Goal: Task Accomplishment & Management: Use online tool/utility

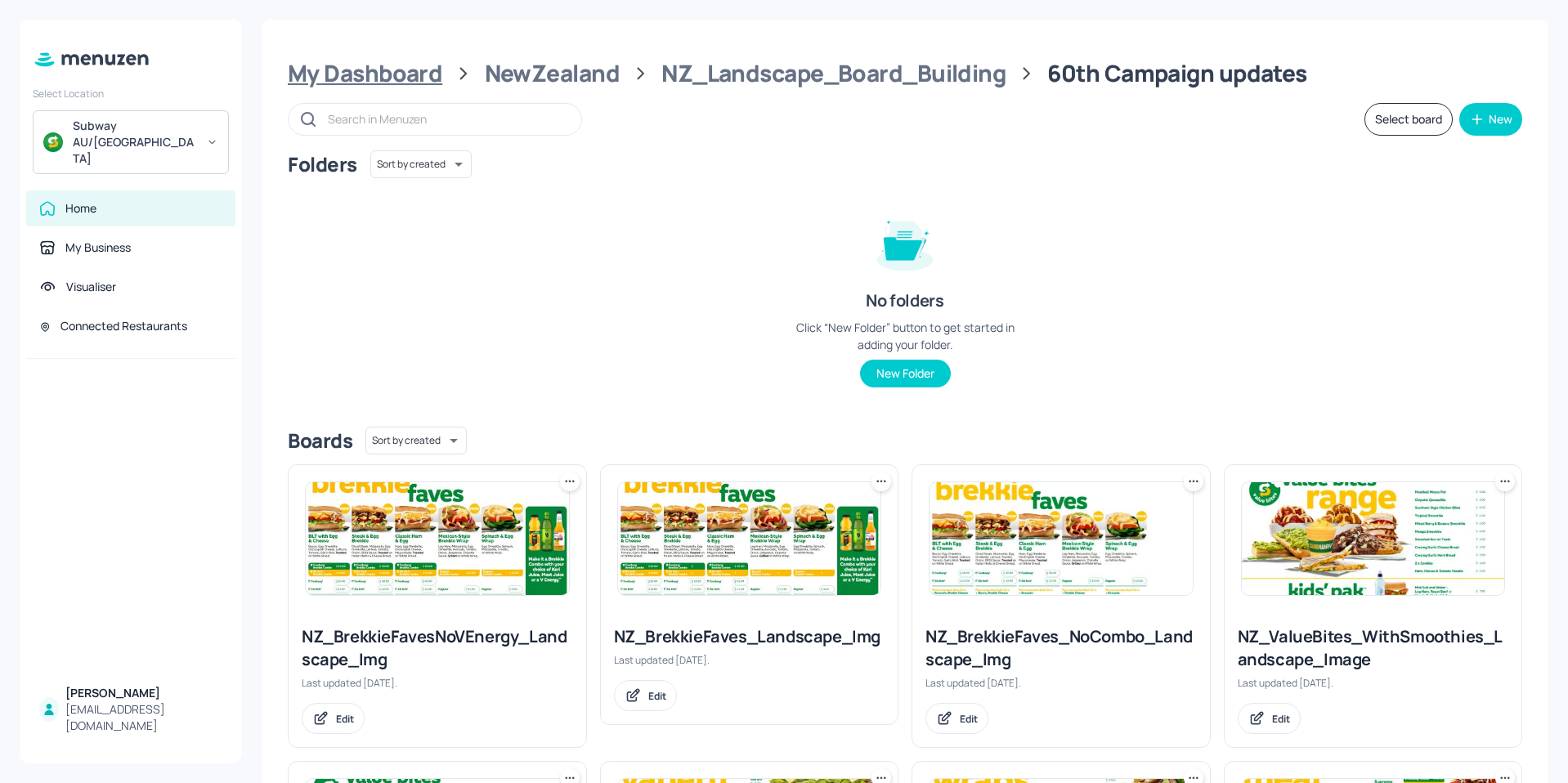
click at [357, 74] on div "My Dashboard" at bounding box center [365, 73] width 154 height 29
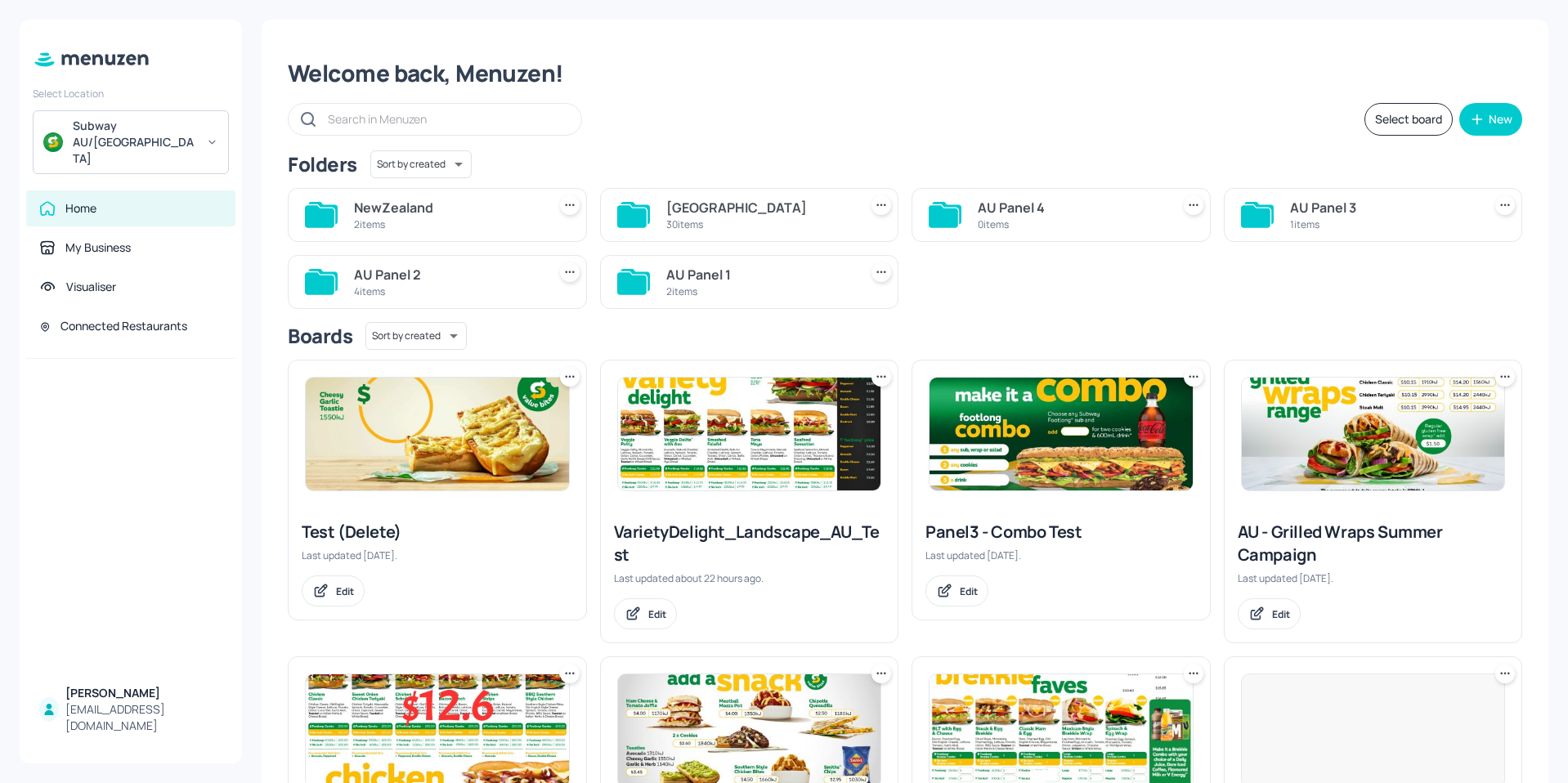
click at [710, 226] on div "30 items" at bounding box center [759, 224] width 186 height 14
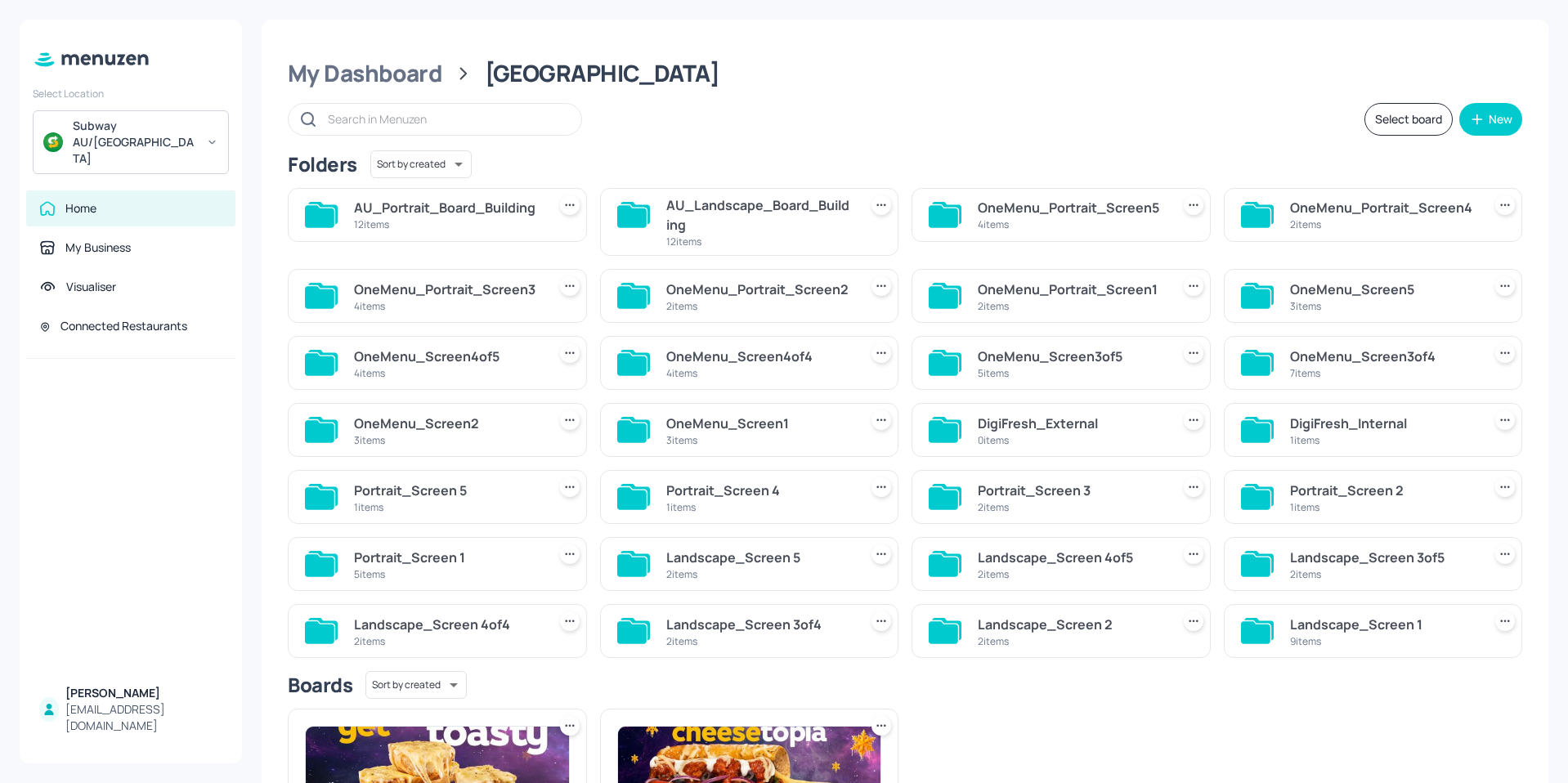
click at [721, 206] on div "AU_Landscape_Board_Building" at bounding box center [759, 215] width 186 height 39
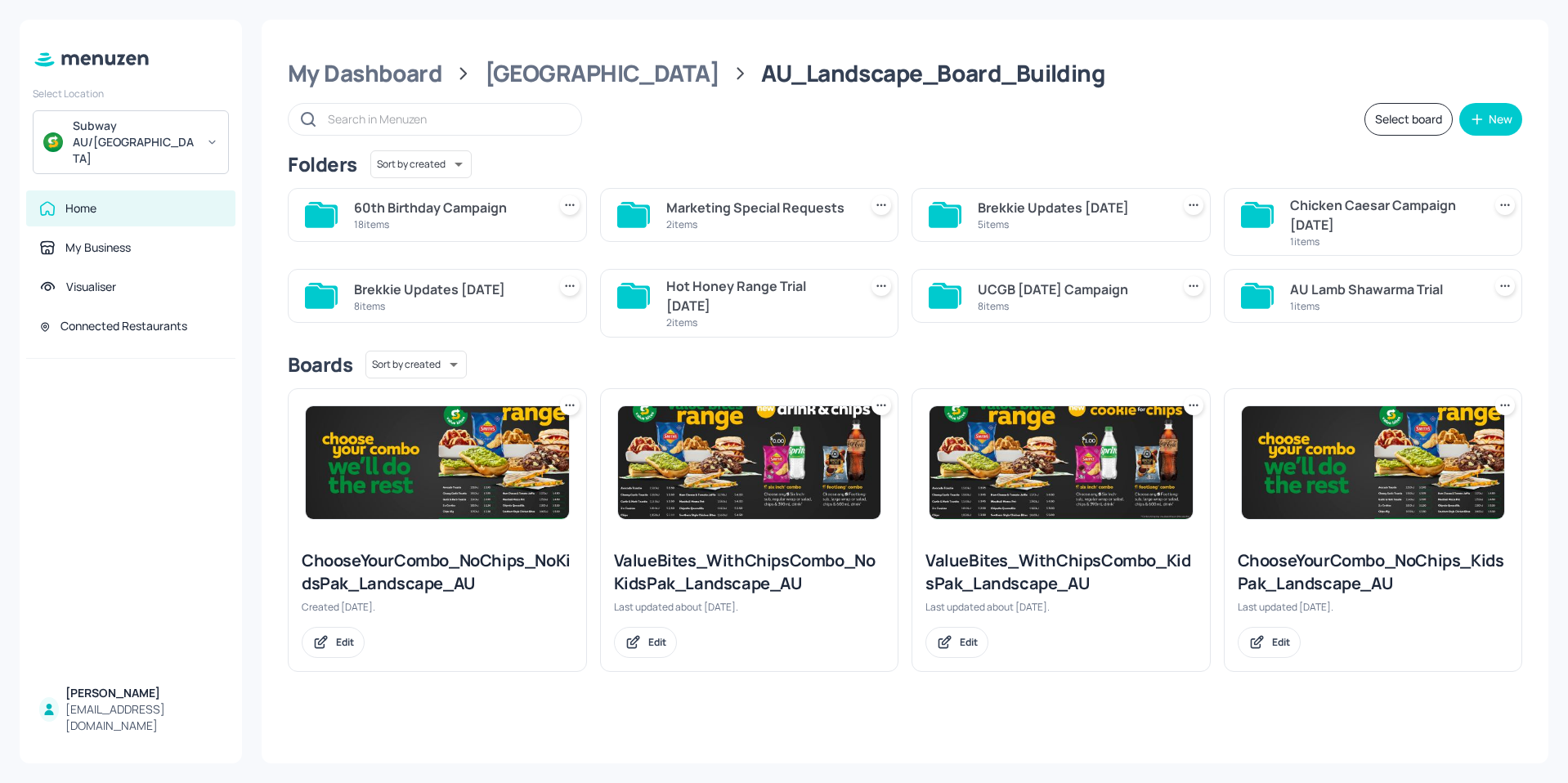
click at [468, 212] on div "60th Birthday Campaign" at bounding box center [447, 207] width 186 height 19
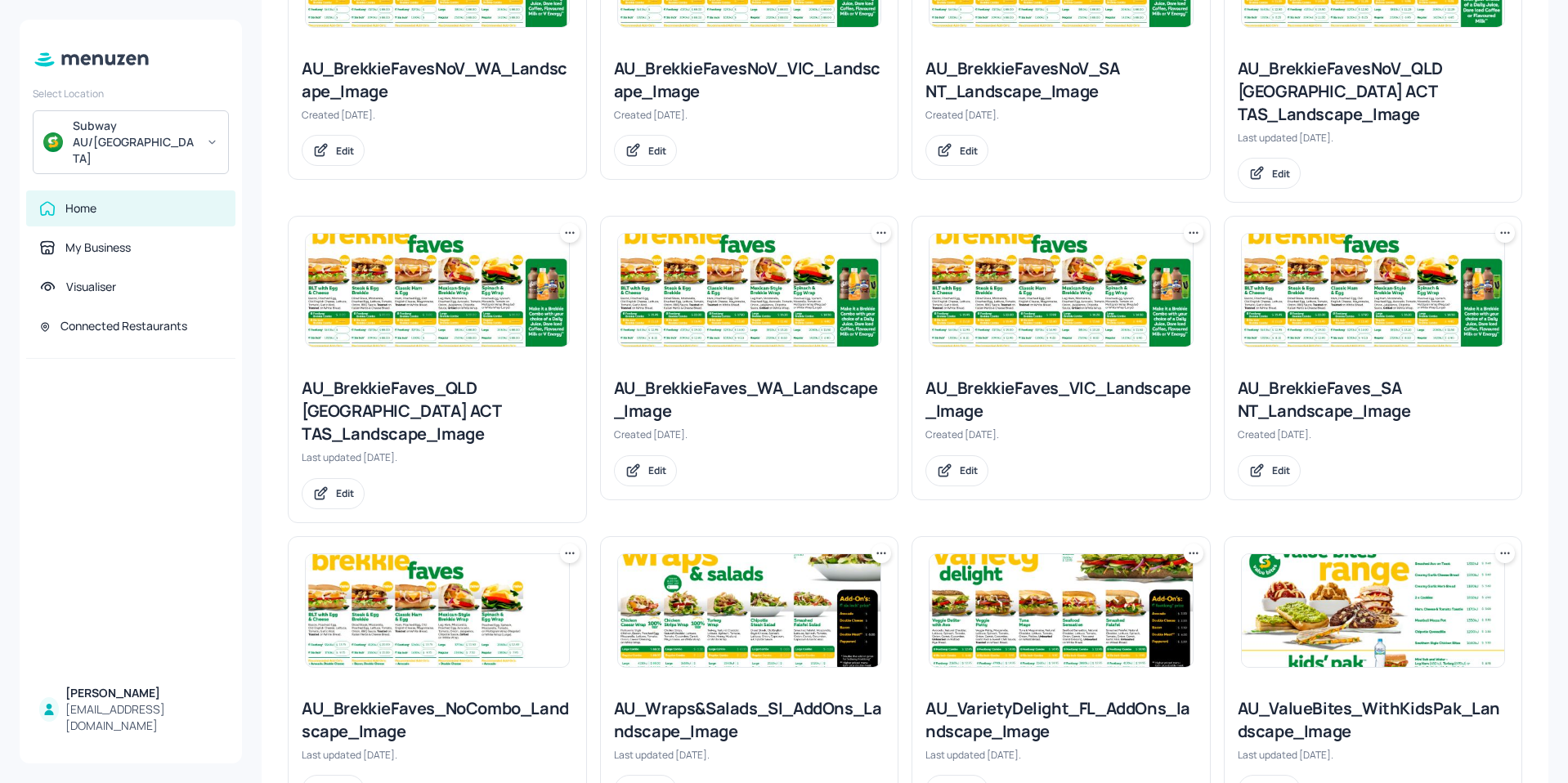
scroll to position [572, 0]
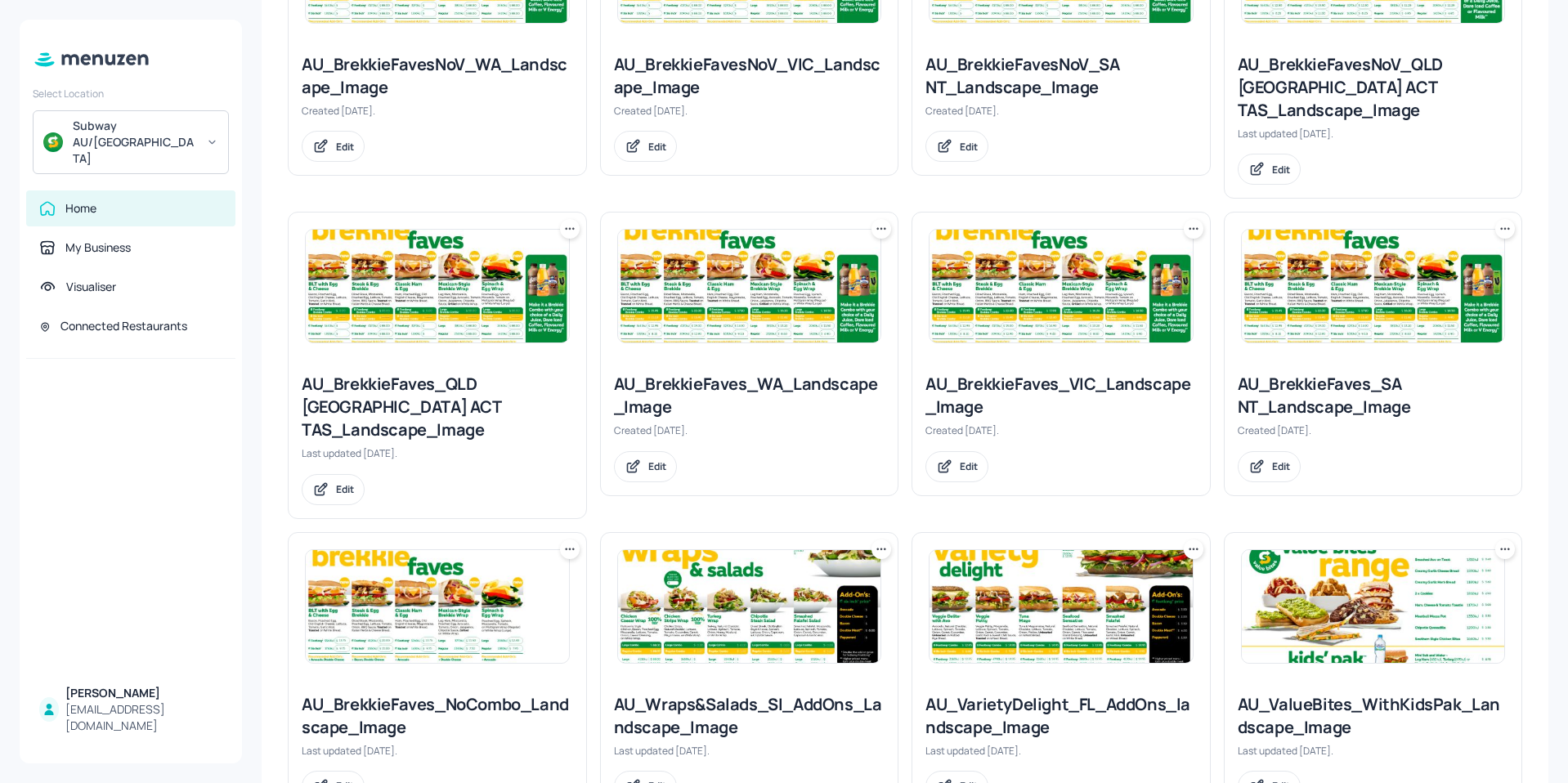
click at [749, 569] on img at bounding box center [749, 606] width 263 height 112
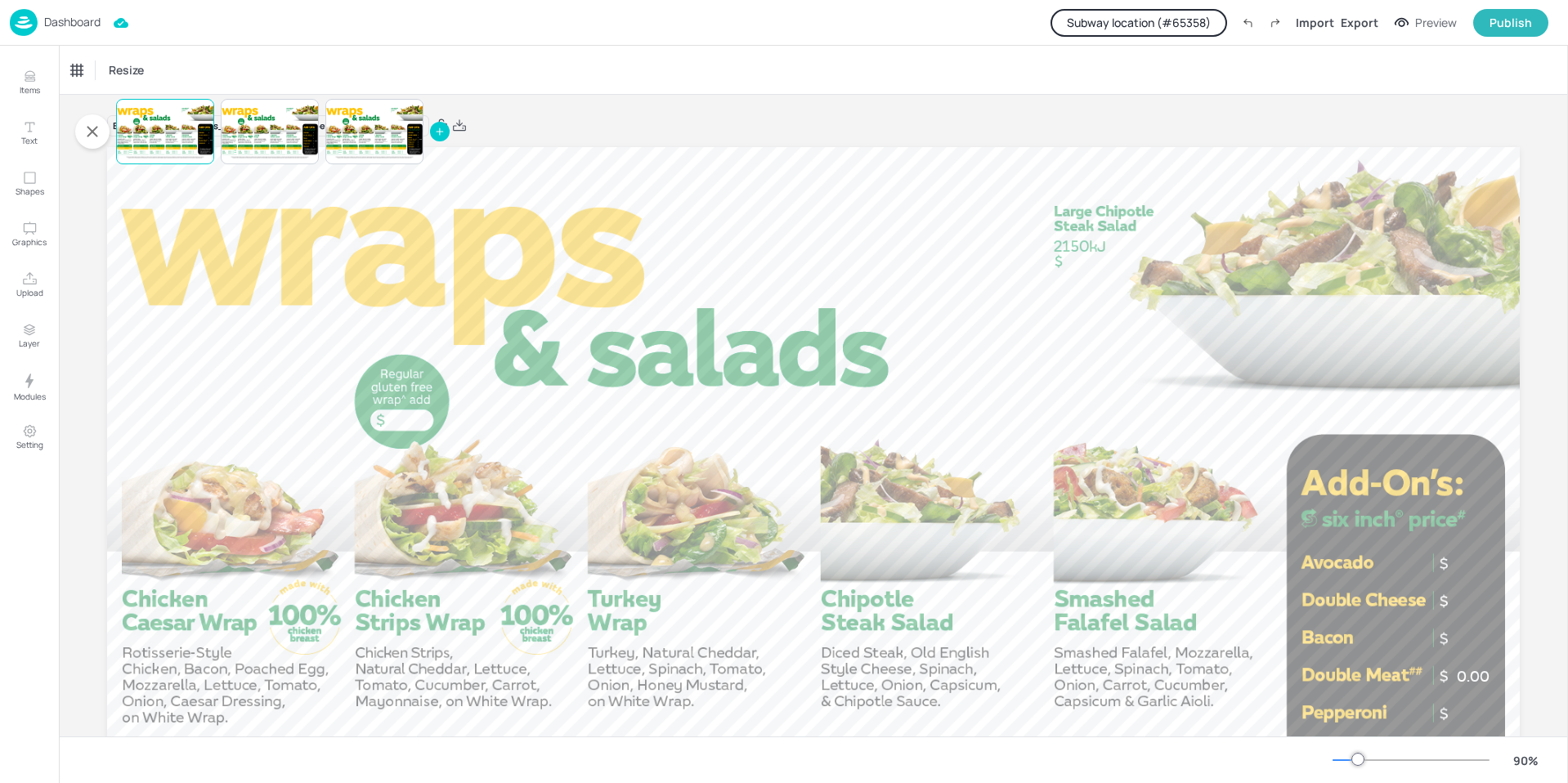
click at [1159, 25] on button "Subway location (# 65358 )" at bounding box center [1139, 23] width 176 height 27
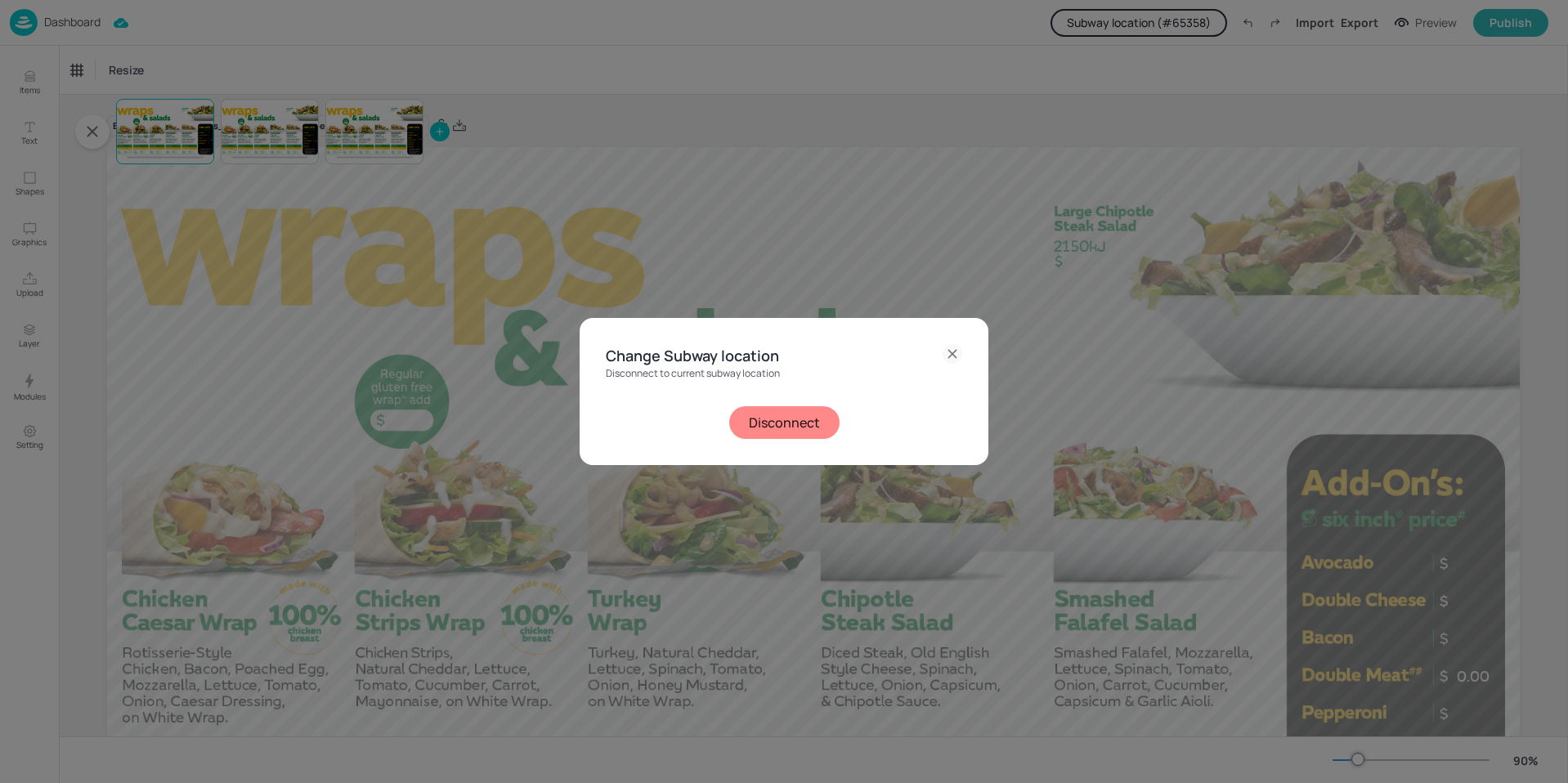
click at [781, 418] on button "Disconnect" at bounding box center [784, 423] width 111 height 33
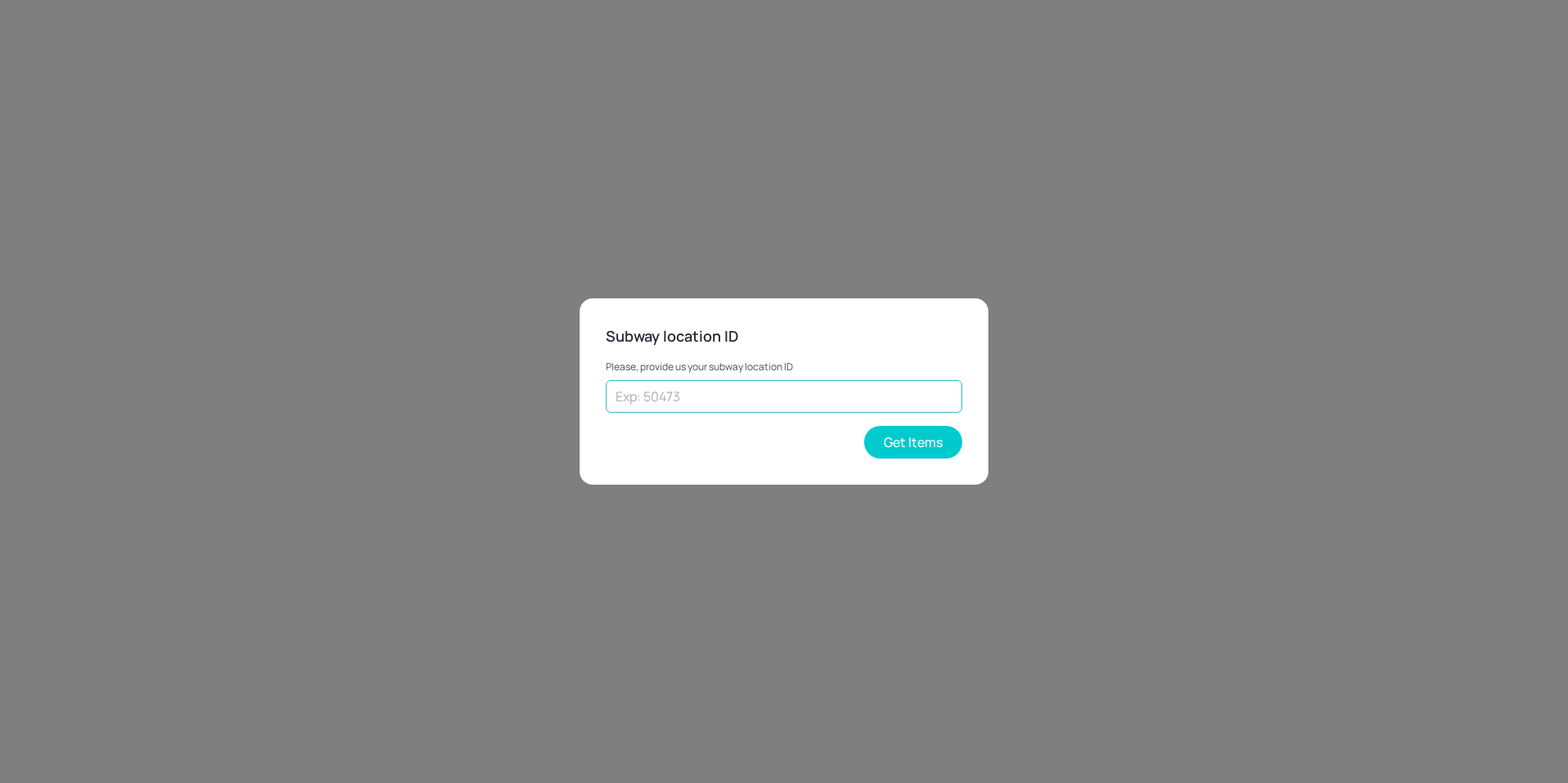
click at [751, 398] on input "text" at bounding box center [784, 397] width 356 height 33
type input "72882"
click at [907, 440] on button "Get Items" at bounding box center [913, 442] width 98 height 33
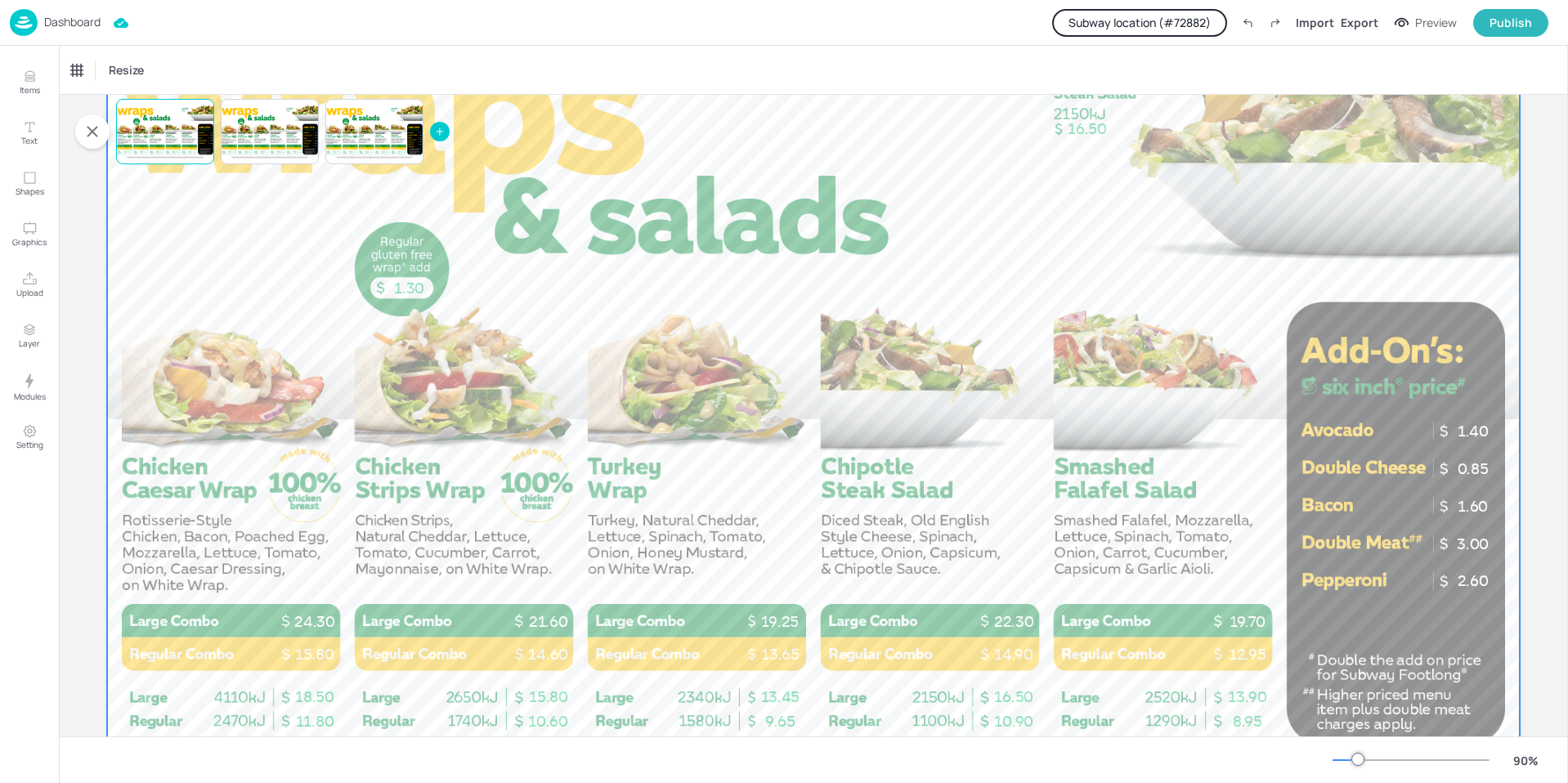
scroll to position [164, 0]
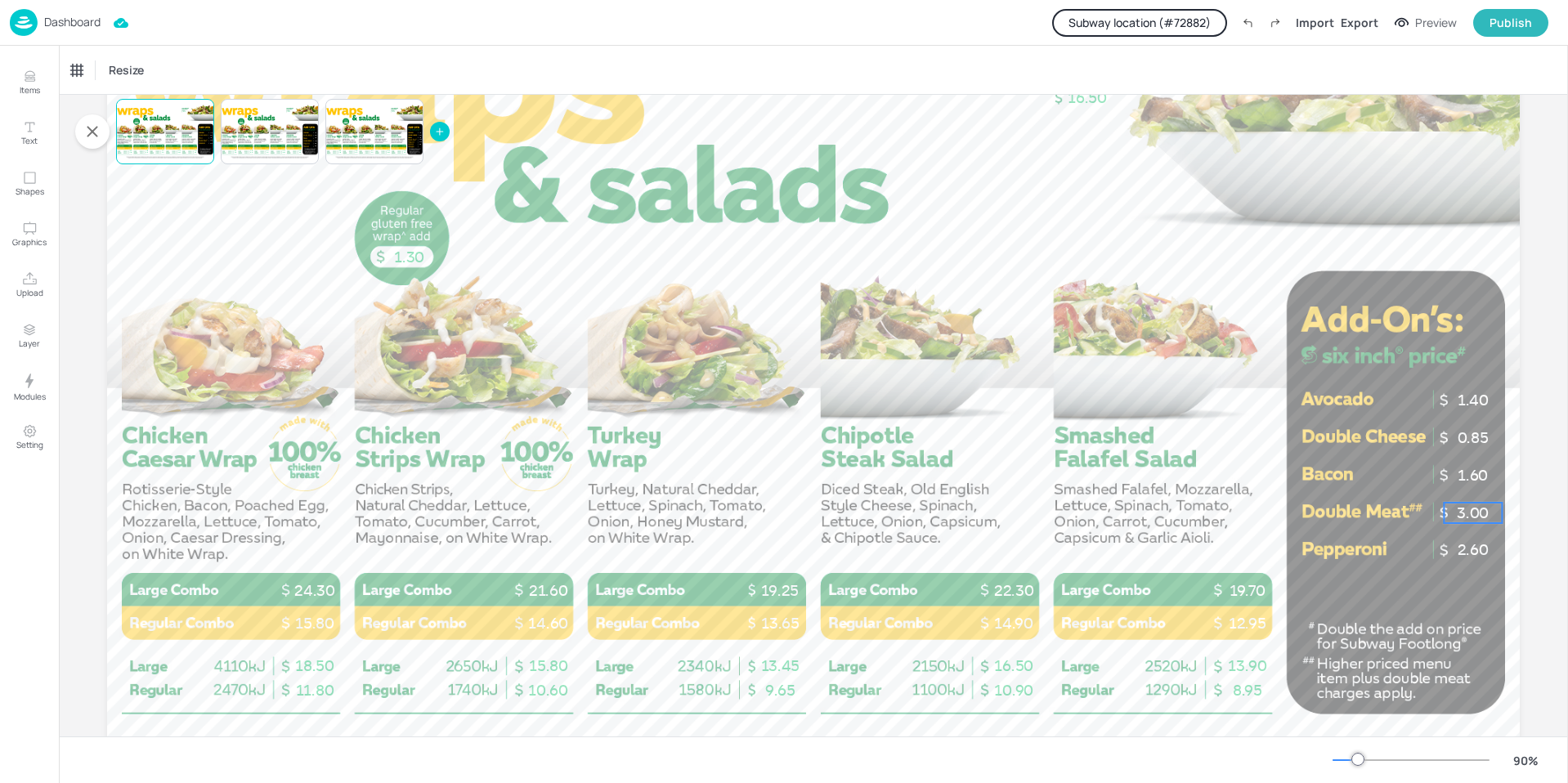
click at [1459, 509] on p "3.00" at bounding box center [1473, 513] width 58 height 20
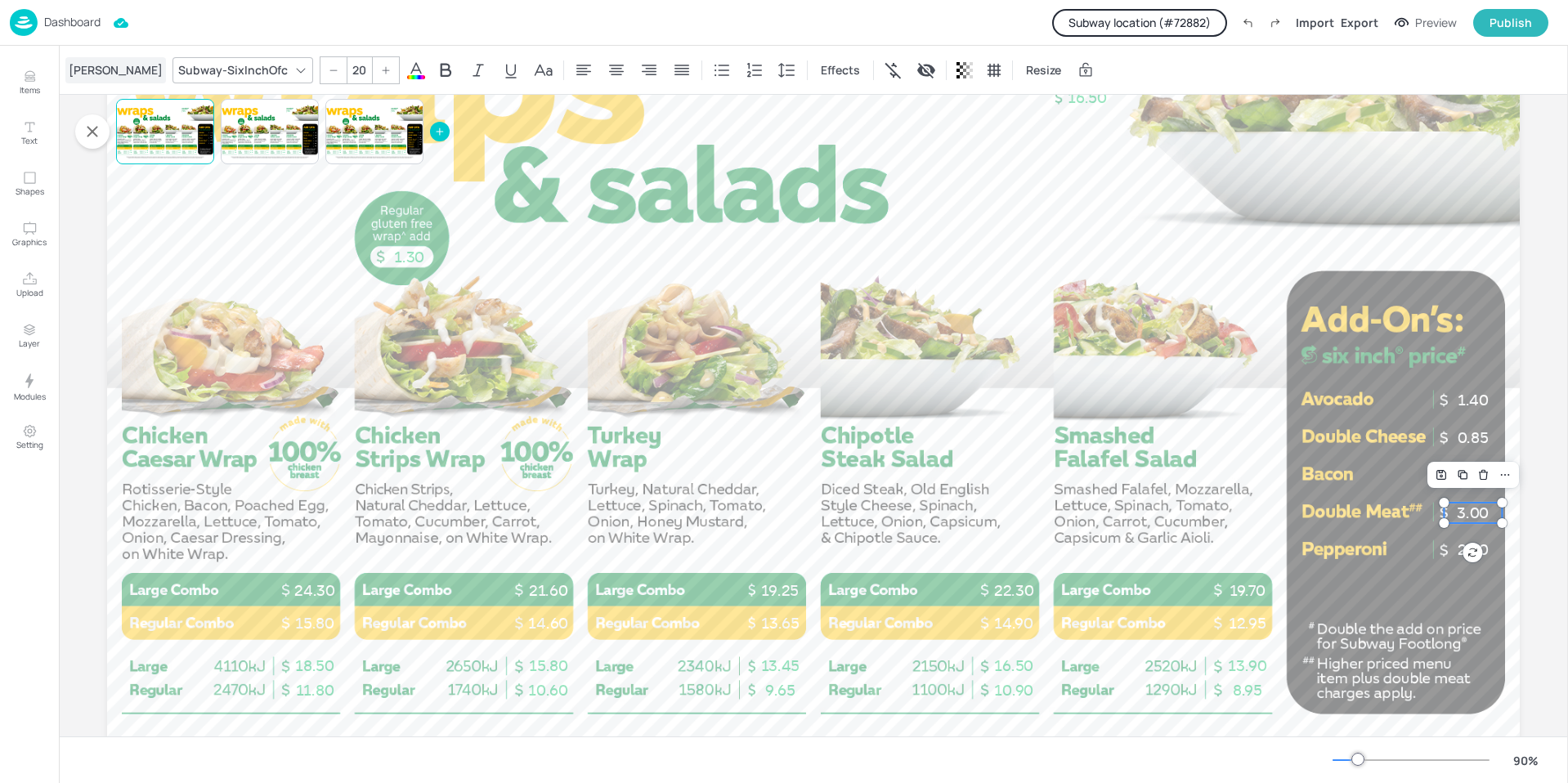
click at [90, 68] on div "[PERSON_NAME]" at bounding box center [116, 70] width 101 height 26
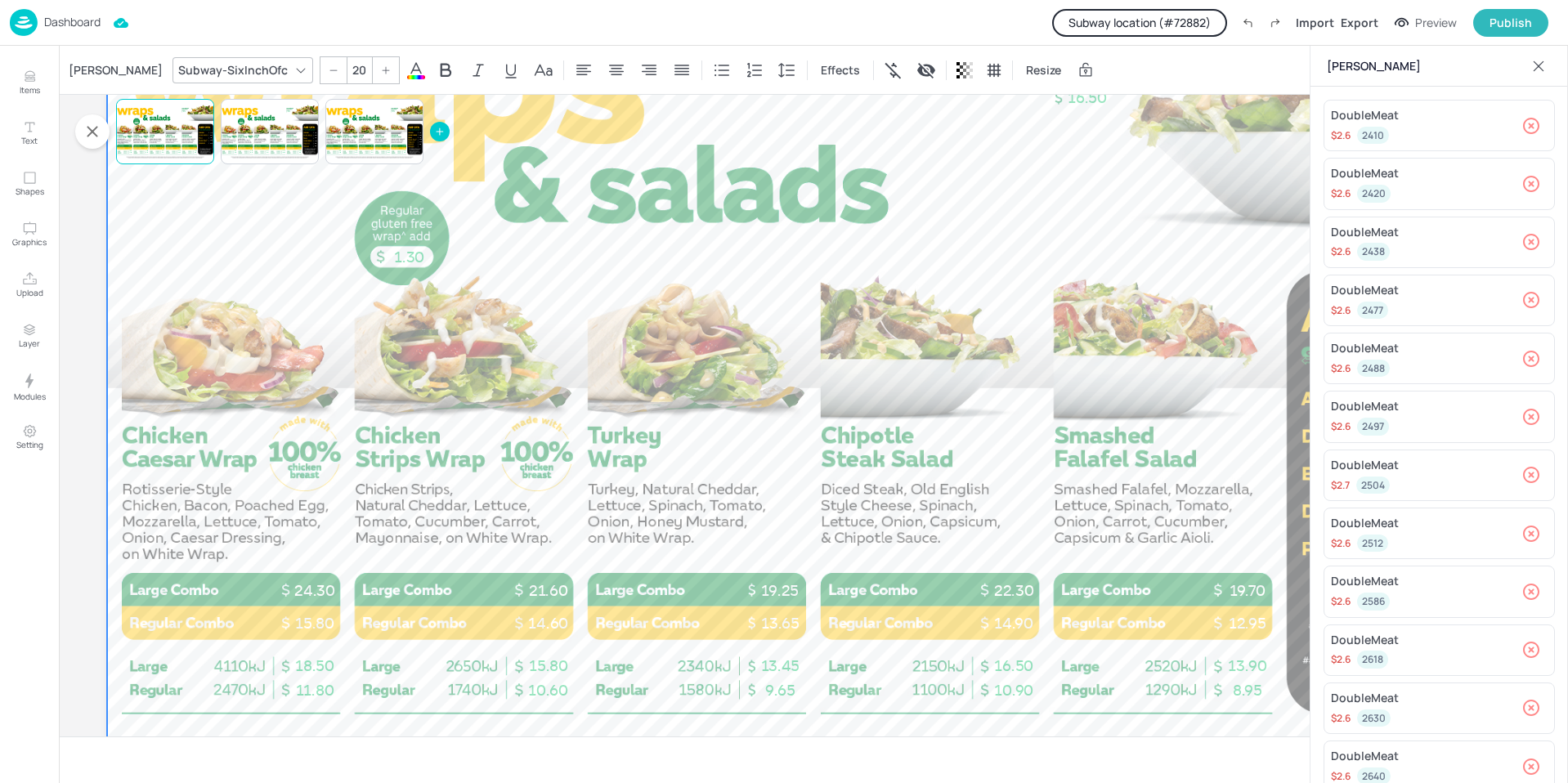
click at [1054, 206] on div at bounding box center [813, 381] width 1413 height 795
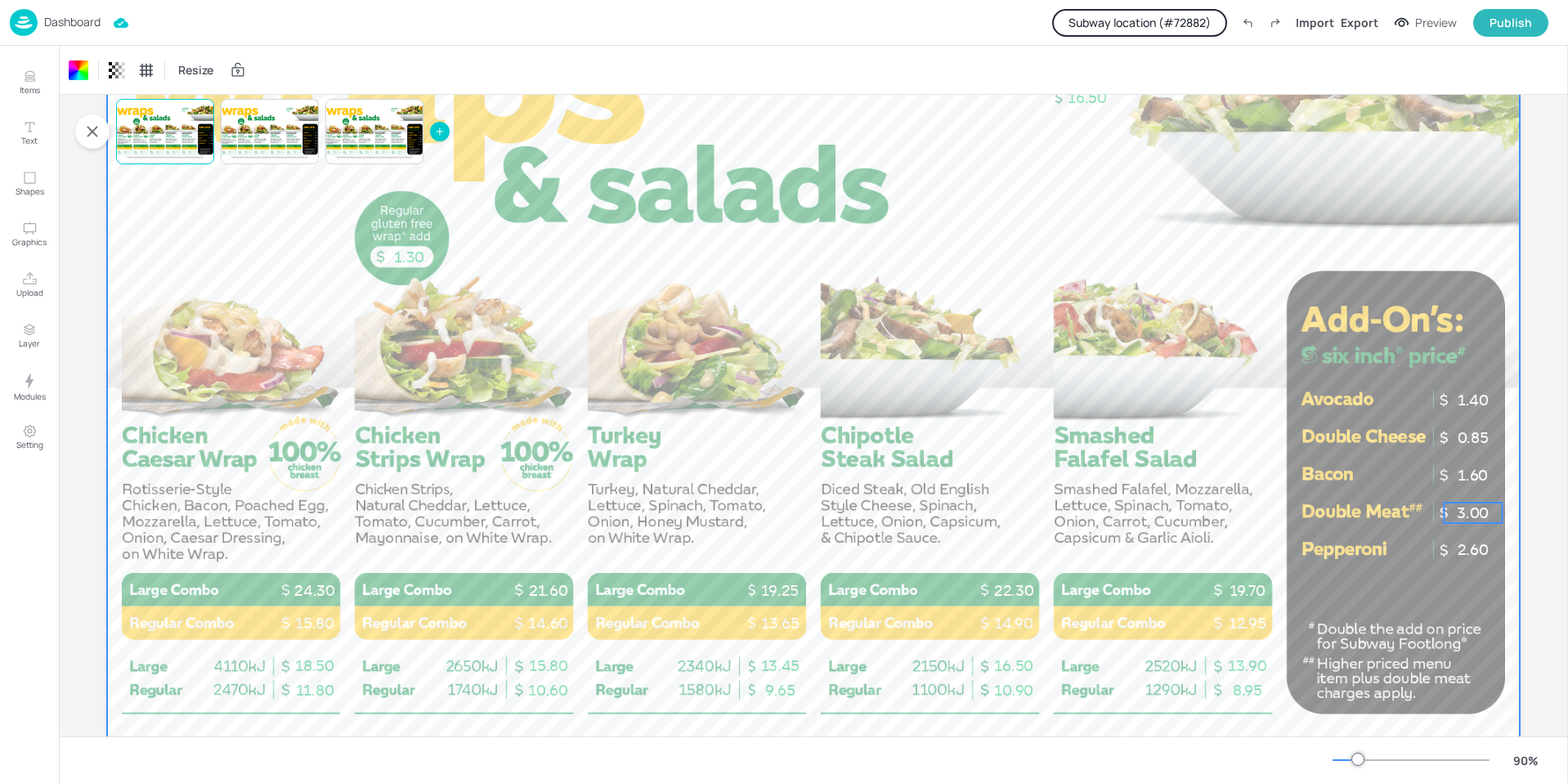
click at [1466, 513] on p "3.00" at bounding box center [1473, 513] width 58 height 20
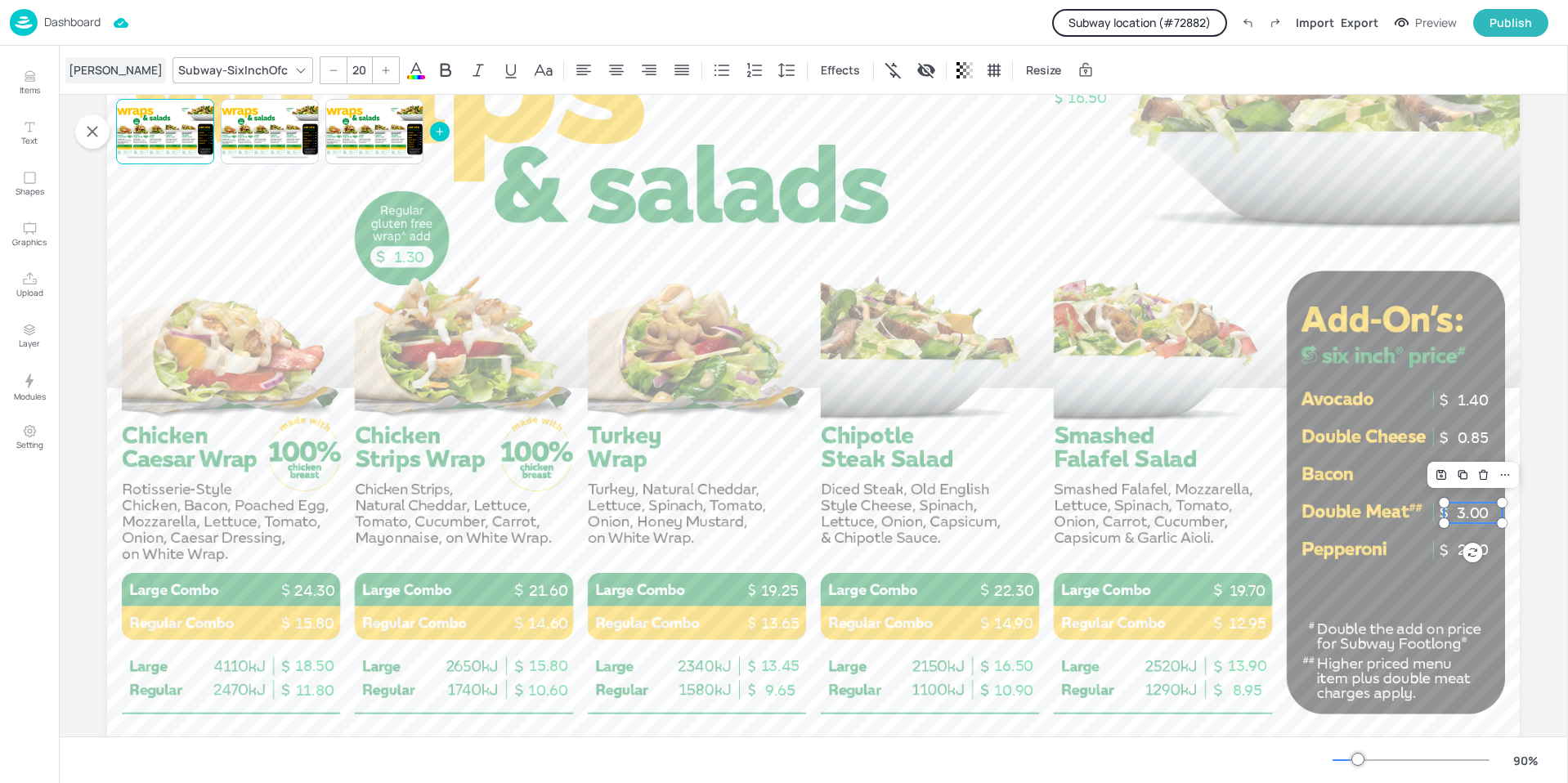
click at [94, 66] on div "[PERSON_NAME]" at bounding box center [116, 70] width 101 height 26
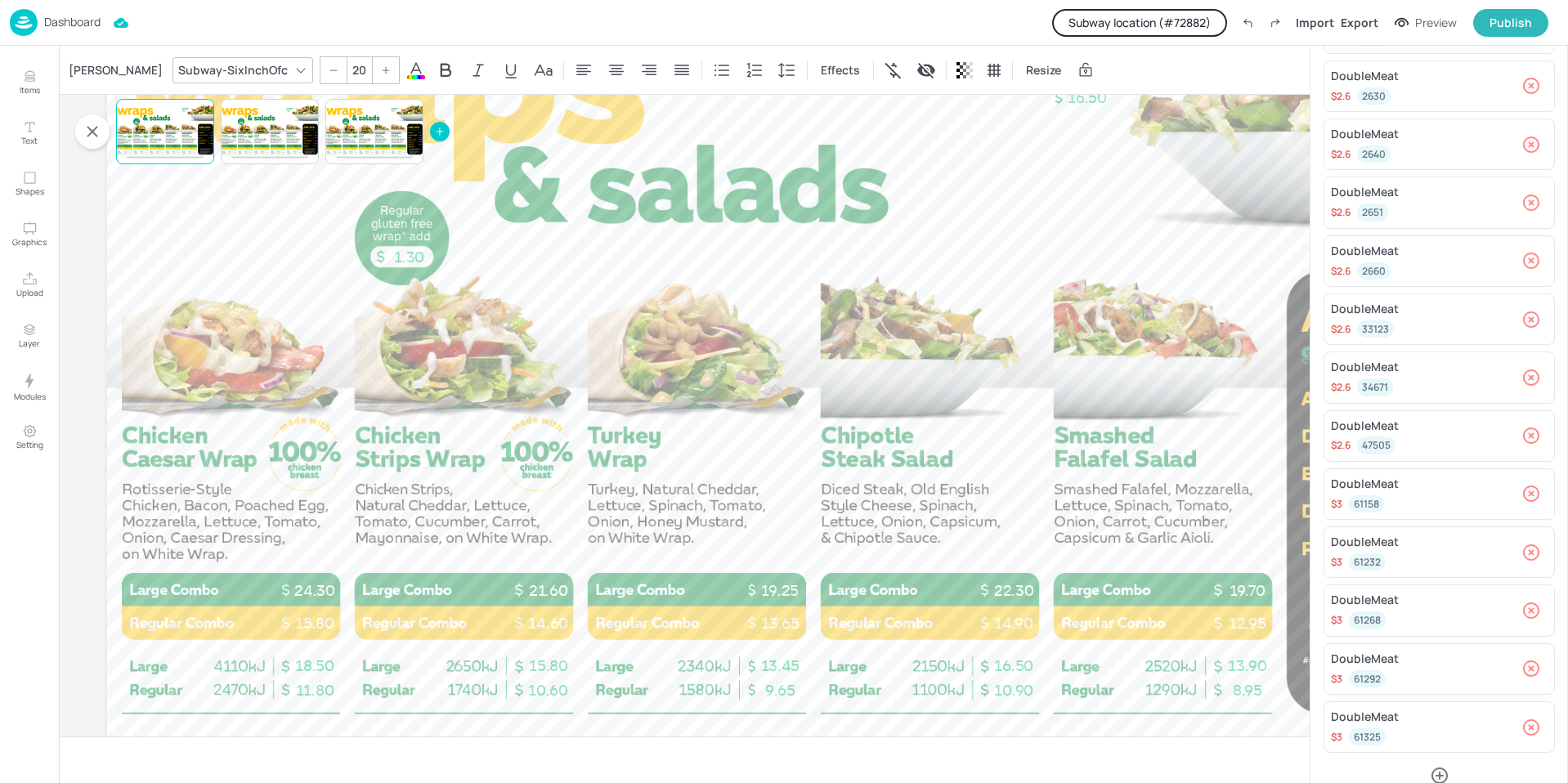
scroll to position [644, 0]
